Goal: Task Accomplishment & Management: Complete application form

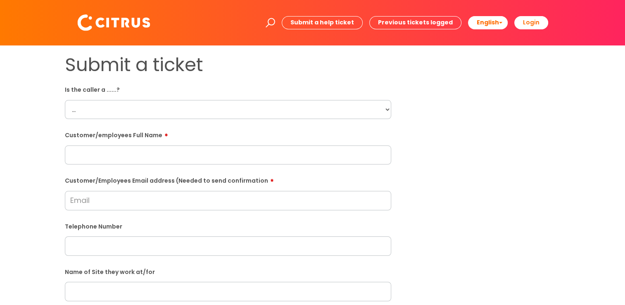
click at [107, 101] on select "... Citrus Customer Citrus Employee [DEMOGRAPHIC_DATA] Supplier" at bounding box center [228, 109] width 326 height 19
select select "Supplier"
click at [65, 100] on select "... Citrus Customer Citrus Employee [DEMOGRAPHIC_DATA] Supplier" at bounding box center [228, 109] width 326 height 19
click at [109, 164] on input "text" at bounding box center [228, 154] width 326 height 19
click at [125, 159] on input "text" at bounding box center [228, 154] width 326 height 19
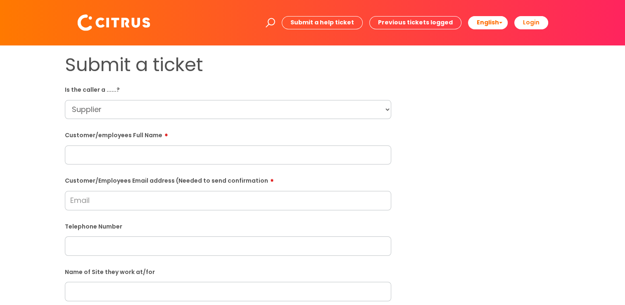
paste input "[PERSON_NAME]"
type input "[PERSON_NAME]"
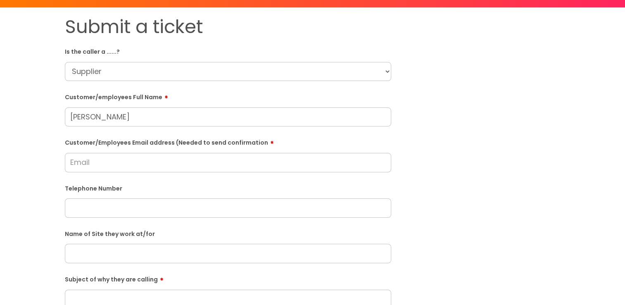
scroll to position [83, 0]
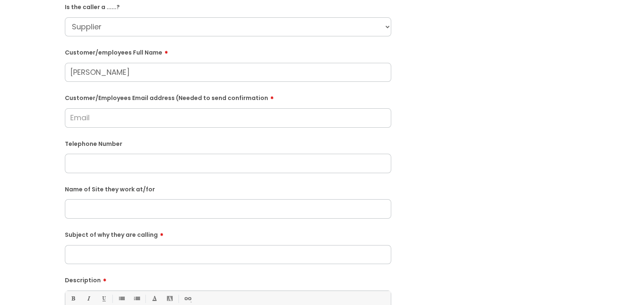
click at [121, 252] on input "Subject of why they are calling" at bounding box center [228, 254] width 326 height 19
click at [97, 169] on input "text" at bounding box center [228, 163] width 326 height 19
paste input "02867721488"
type input "02867721488"
click at [97, 202] on input "text" at bounding box center [228, 208] width 326 height 19
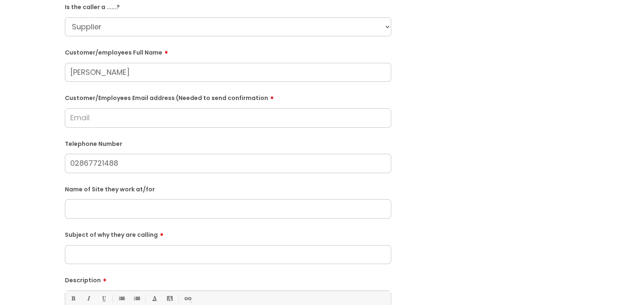
click at [102, 254] on input "Subject of why they are calling" at bounding box center [228, 254] width 326 height 19
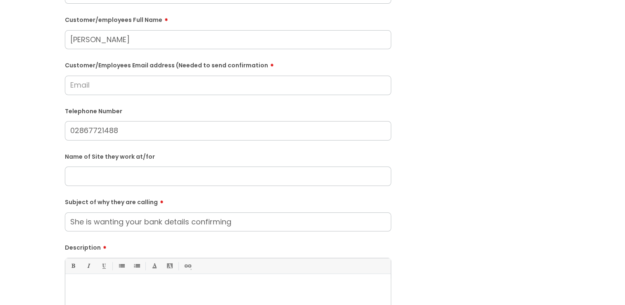
scroll to position [165, 0]
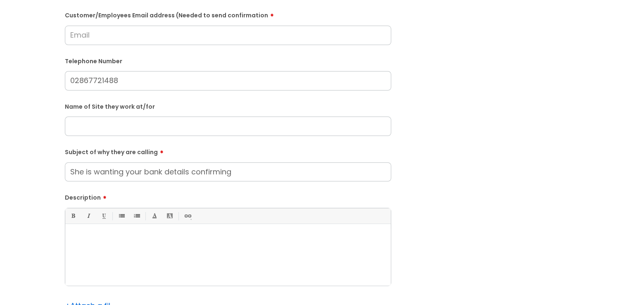
drag, startPoint x: 251, startPoint y: 177, endPoint x: 25, endPoint y: 176, distance: 226.3
click at [25, 176] on div "Submit a ticket Is the caller a ......? ... Citrus Customer Citrus Employee [DE…" at bounding box center [312, 126] width 608 height 475
type input "She is wanting your bank details confirming"
click at [170, 256] on div at bounding box center [227, 256] width 325 height 57
paste div
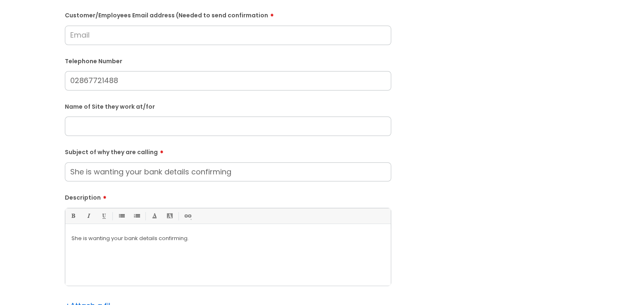
scroll to position [83, 0]
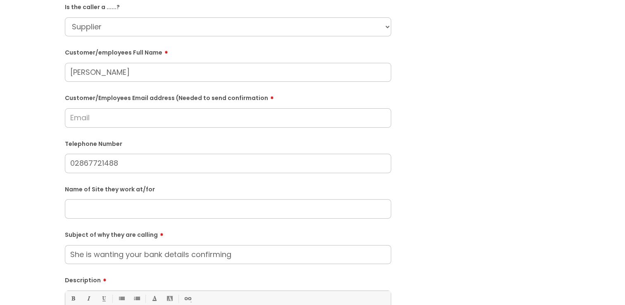
click at [110, 126] on input "Customer/Employees Email address (Needed to send confirmation" at bounding box center [228, 117] width 326 height 19
paste input "[EMAIL_ADDRESS][DOMAIN_NAME]"
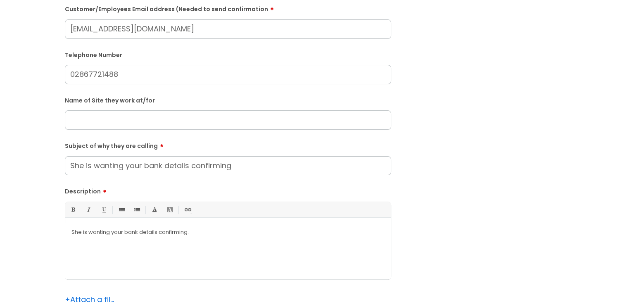
scroll to position [248, 0]
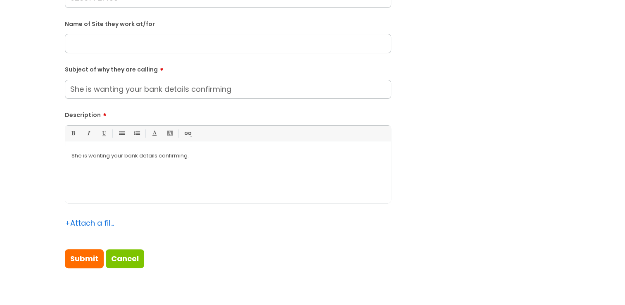
type input "[EMAIL_ADDRESS][DOMAIN_NAME]"
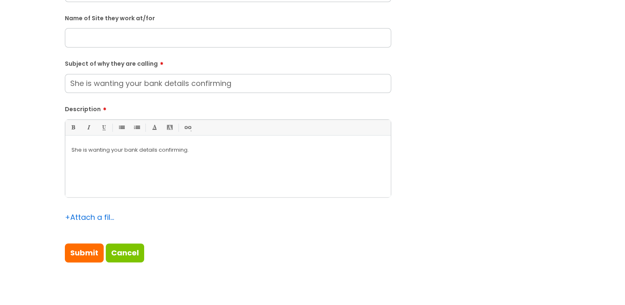
click at [195, 154] on p "She is wanting your bank details confirming." at bounding box center [227, 149] width 313 height 7
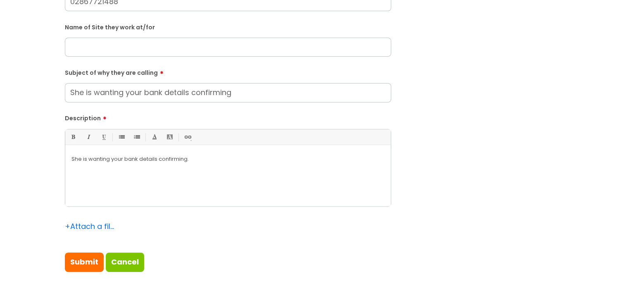
scroll to position [280, 0]
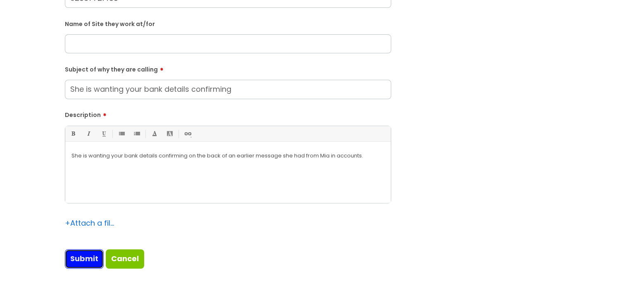
click at [83, 254] on input "Submit" at bounding box center [84, 258] width 39 height 19
type input "Please Wait..."
